Goal: Navigation & Orientation: Find specific page/section

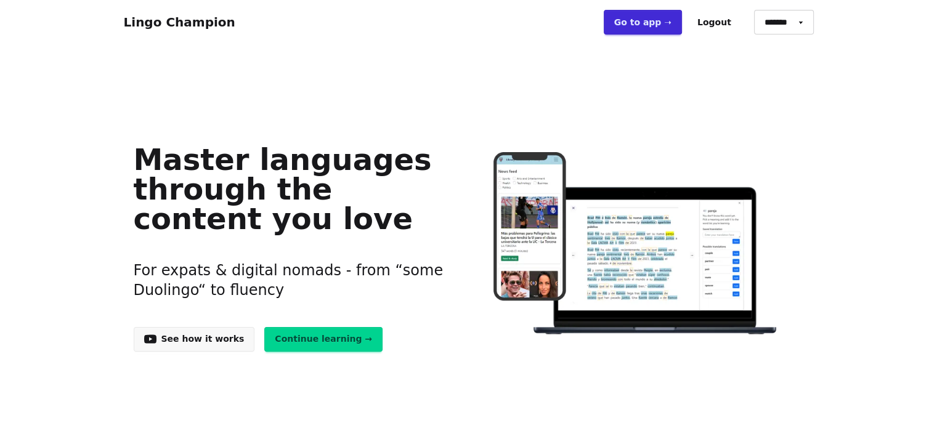
click at [654, 24] on link "Go to app ➝" at bounding box center [643, 22] width 78 height 25
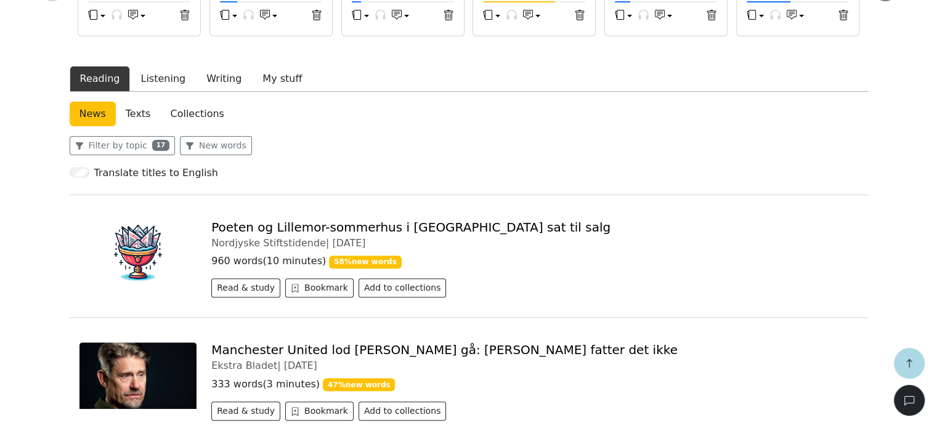
scroll to position [369, 0]
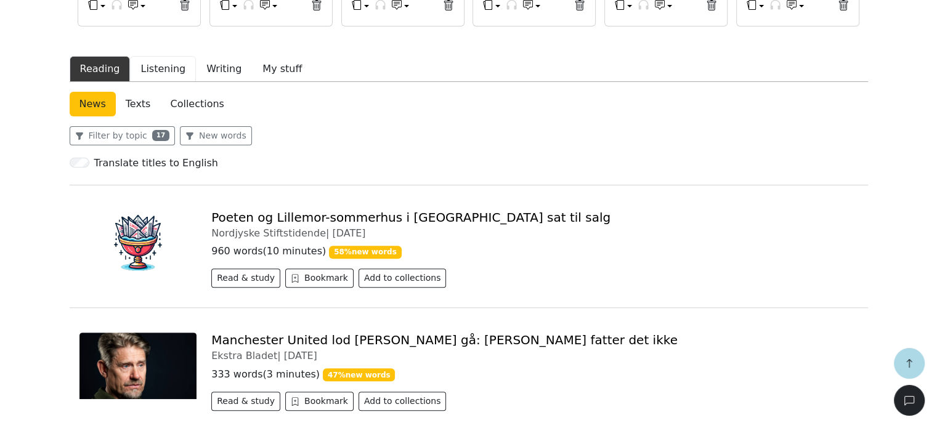
click at [173, 70] on button "Listening" at bounding box center [163, 69] width 66 height 26
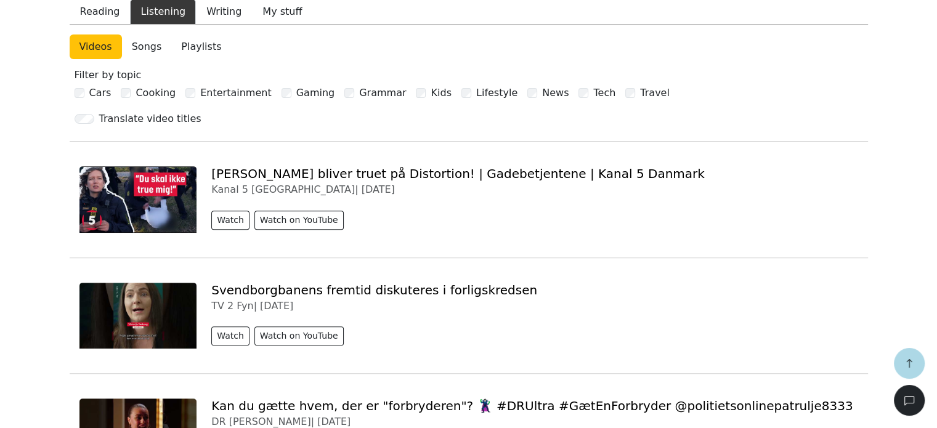
scroll to position [431, 0]
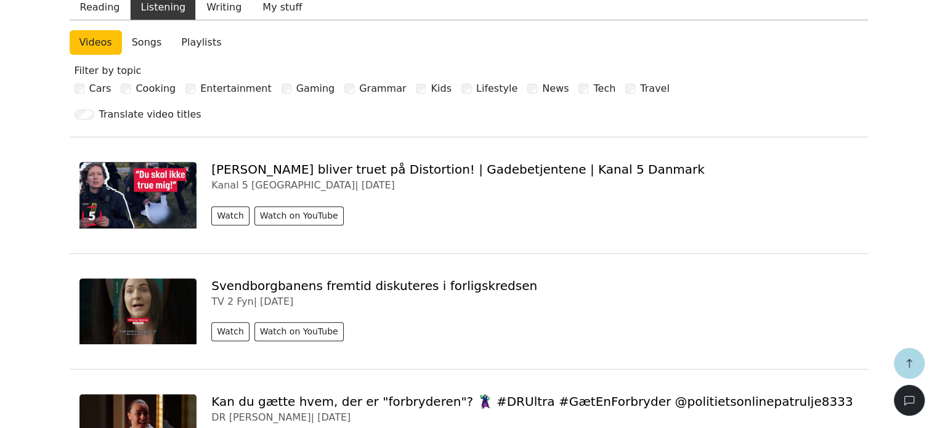
click at [192, 44] on link "Playlists" at bounding box center [201, 42] width 60 height 25
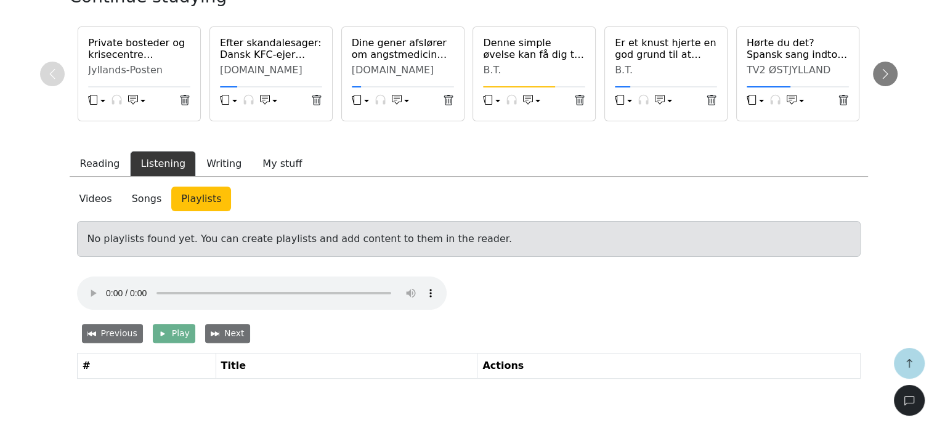
scroll to position [273, 0]
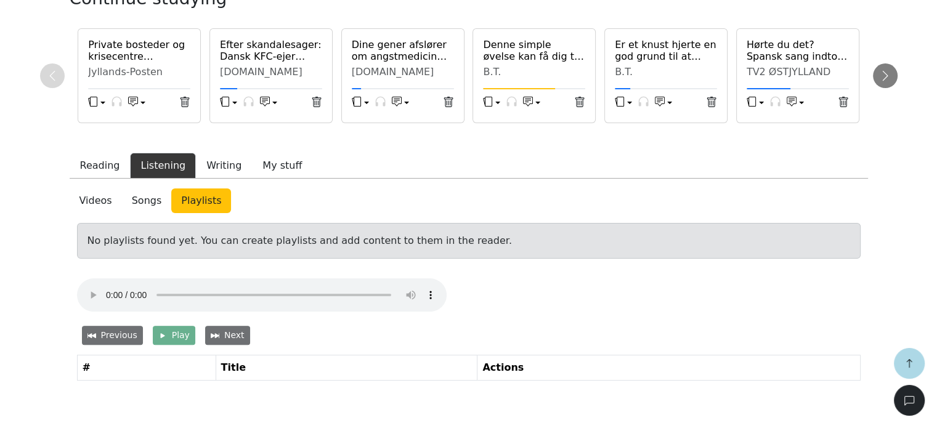
click at [94, 201] on link "Videos" at bounding box center [96, 200] width 52 height 25
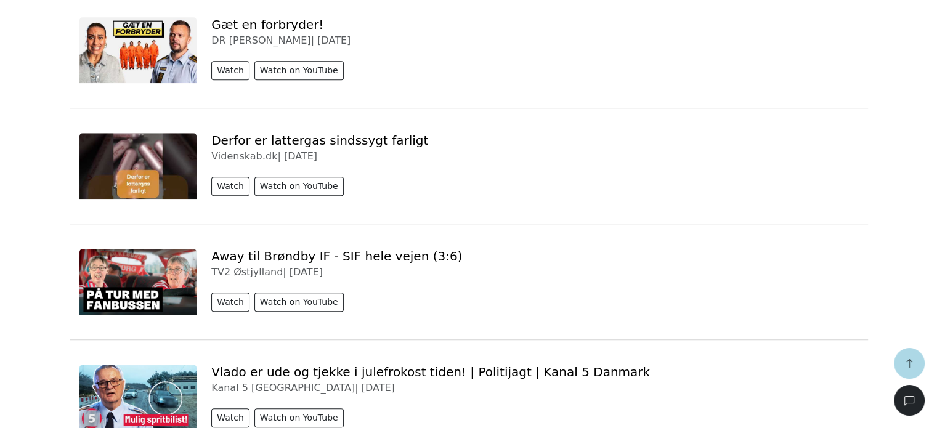
scroll to position [1197, 0]
